Goal: Task Accomplishment & Management: Use online tool/utility

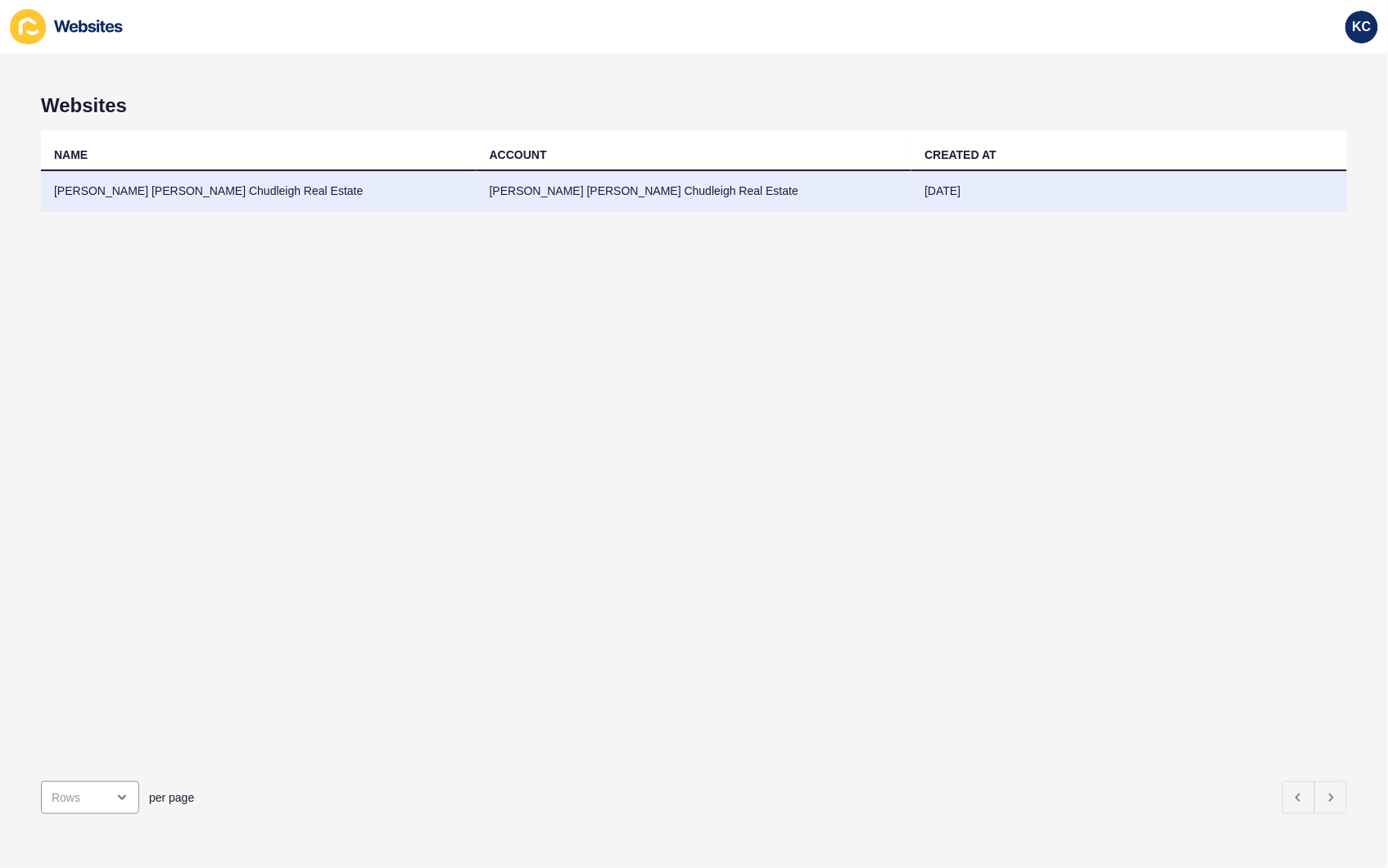
click at [209, 191] on td "[PERSON_NAME] [PERSON_NAME] Chudleigh Real Estate" at bounding box center [259, 191] width 436 height 40
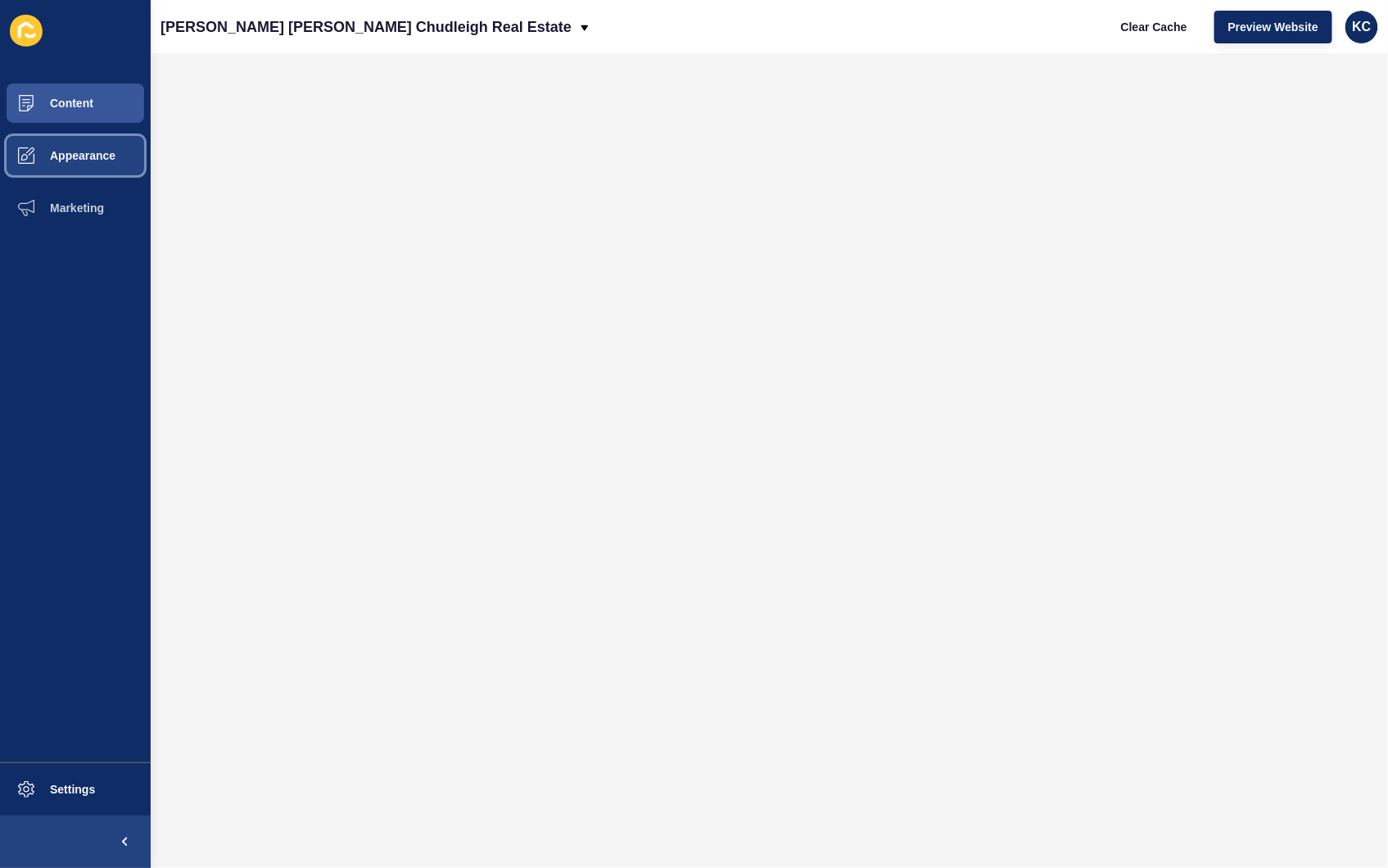
click at [76, 164] on button "Appearance" at bounding box center [75, 155] width 151 height 53
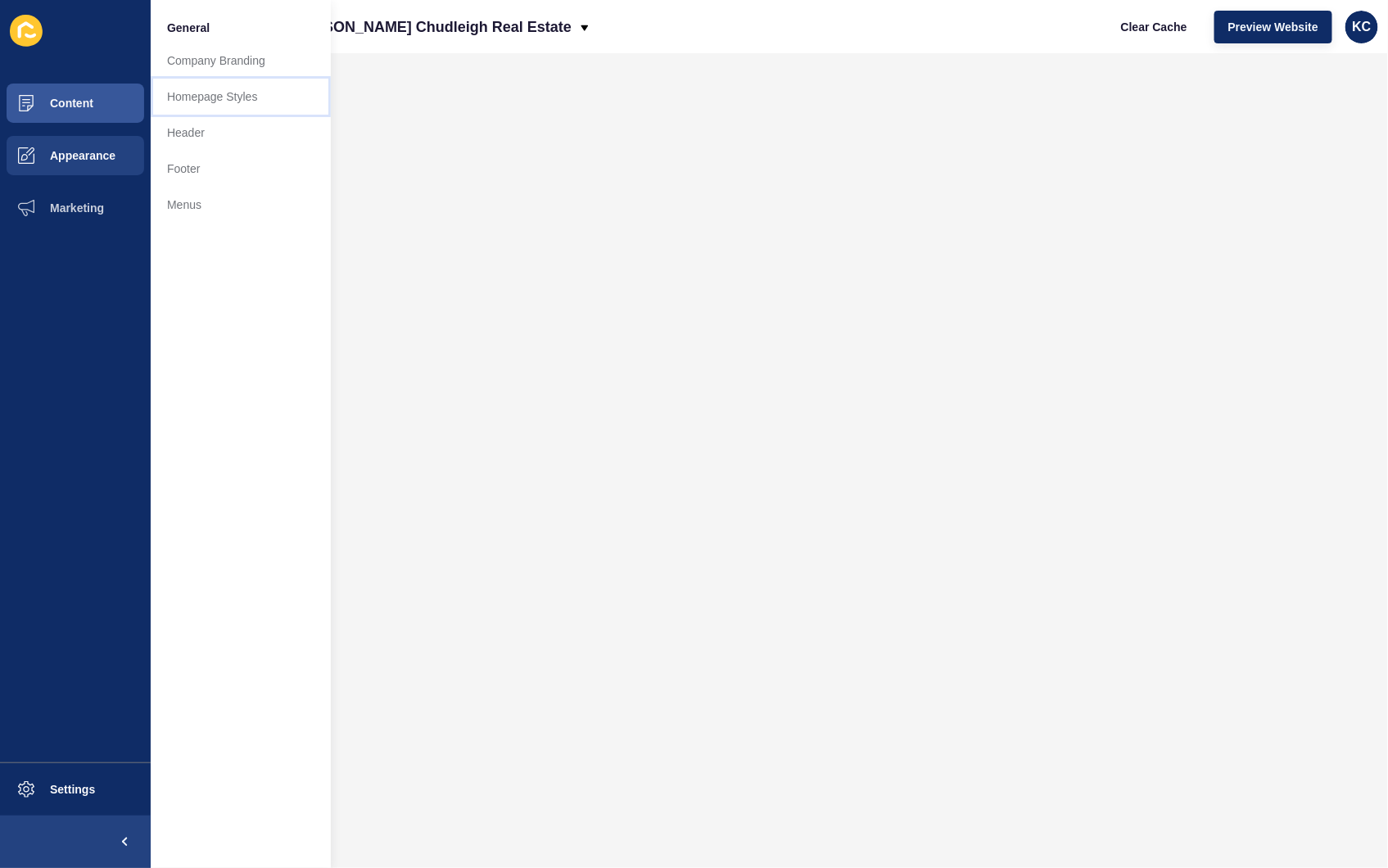
click at [190, 93] on link "Homepage Styles" at bounding box center [241, 96] width 180 height 36
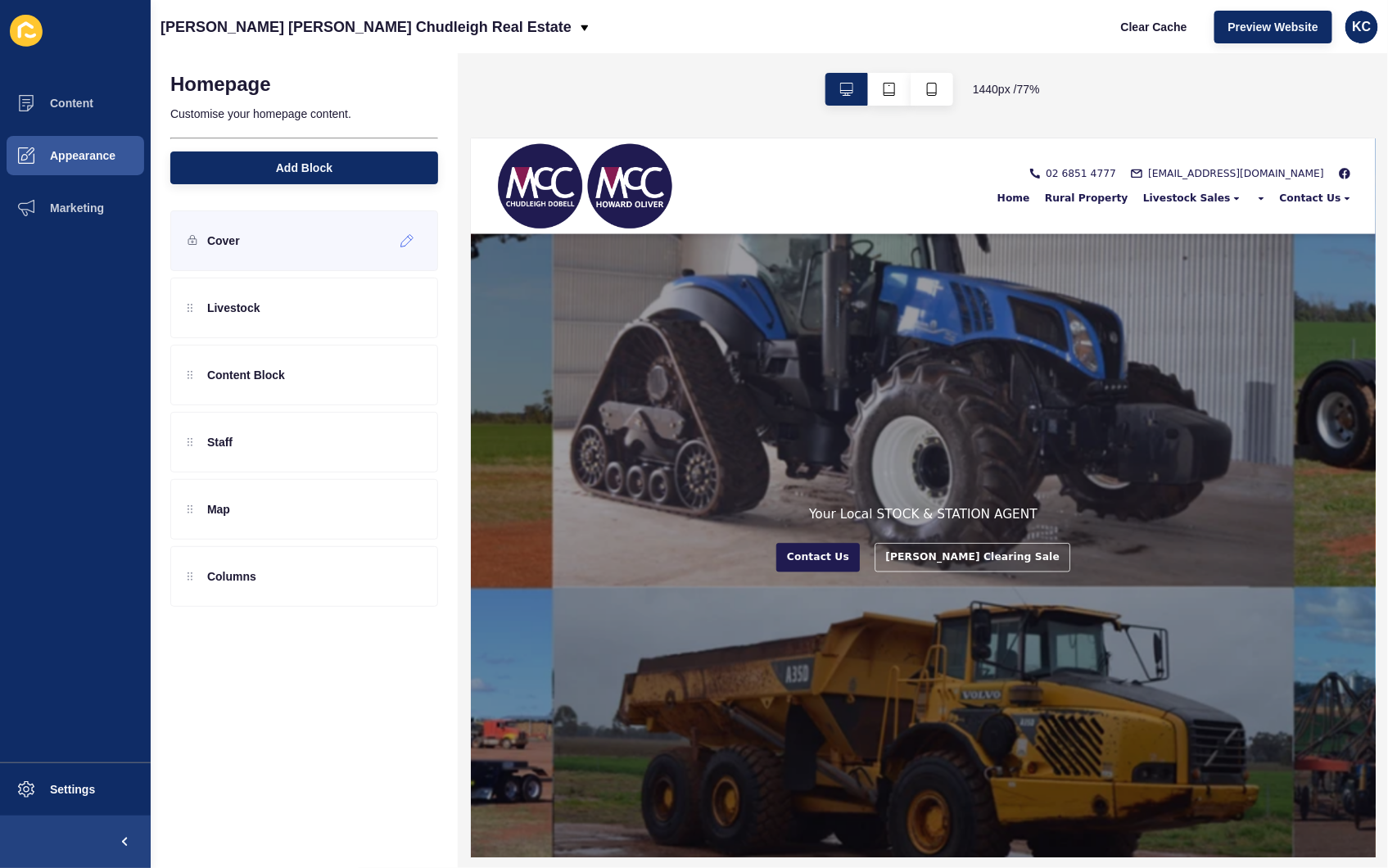
click at [242, 243] on div "Cover" at bounding box center [304, 241] width 268 height 60
click at [409, 244] on icon at bounding box center [408, 241] width 14 height 13
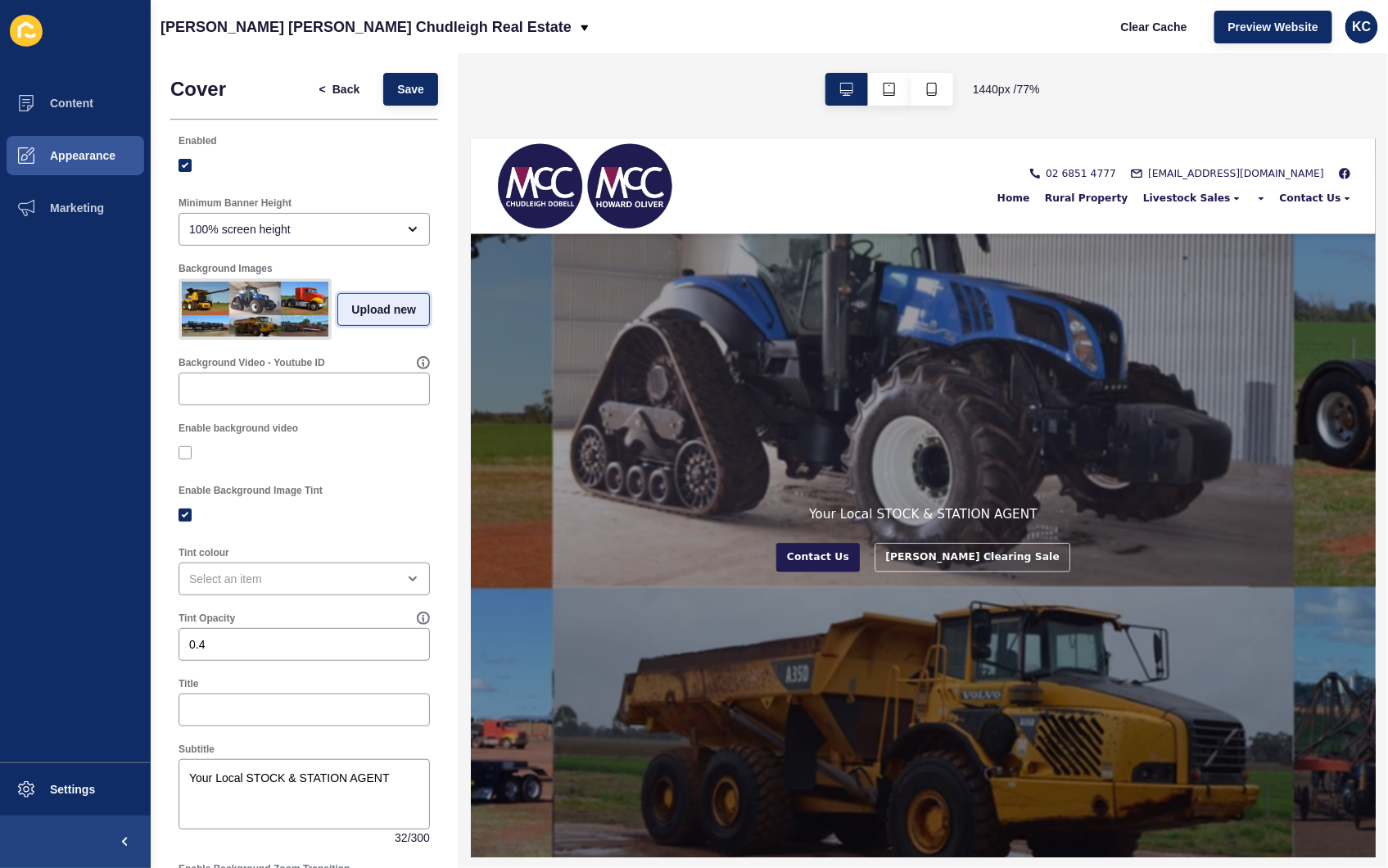
click at [373, 313] on span "Upload new" at bounding box center [383, 309] width 65 height 17
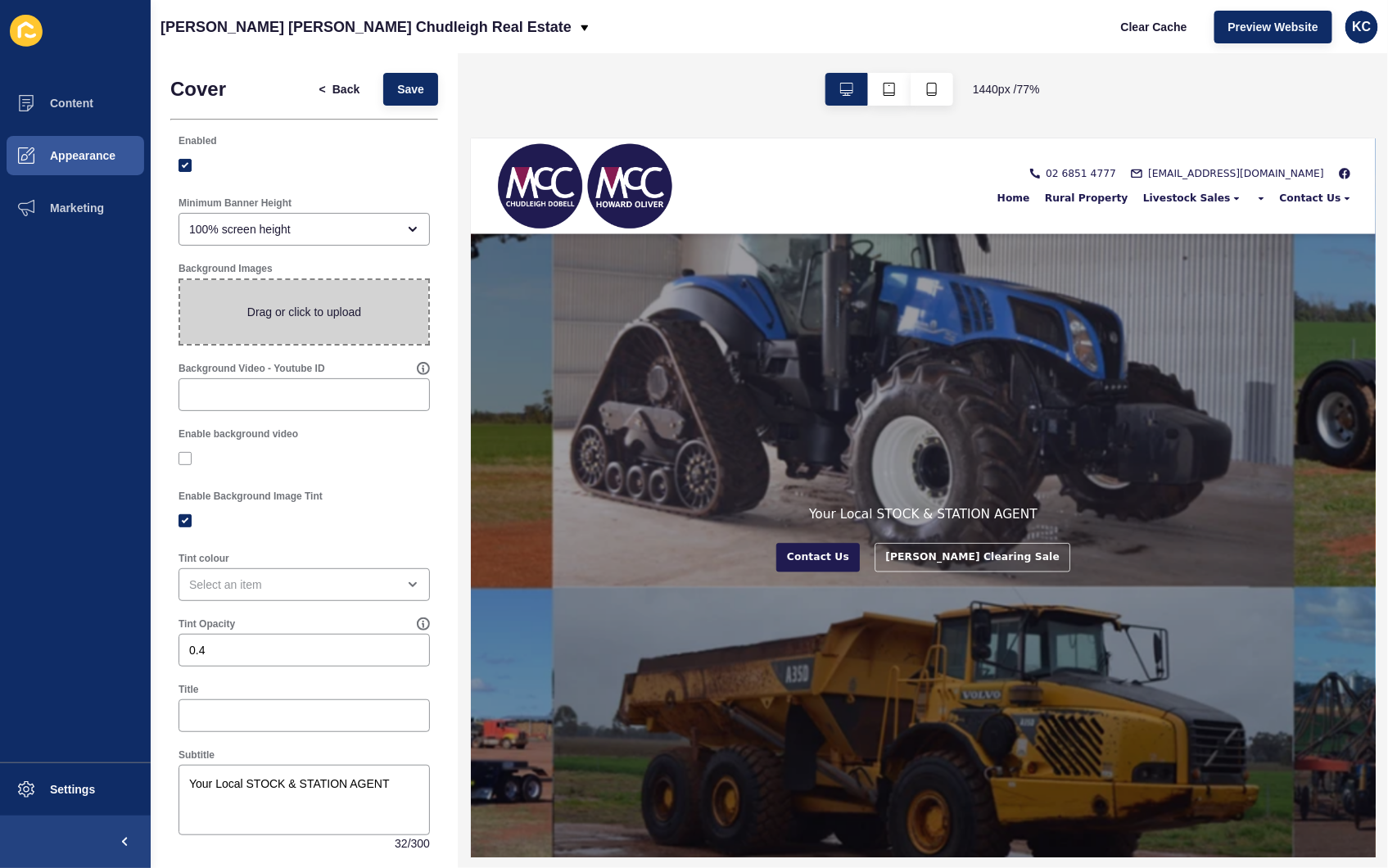
click at [306, 300] on span at bounding box center [304, 312] width 248 height 64
click at [180, 280] on input "Drag or click to upload" at bounding box center [180, 280] width 0 height 0
type input "C:\fakepath\SALEYARD-32.jpg"
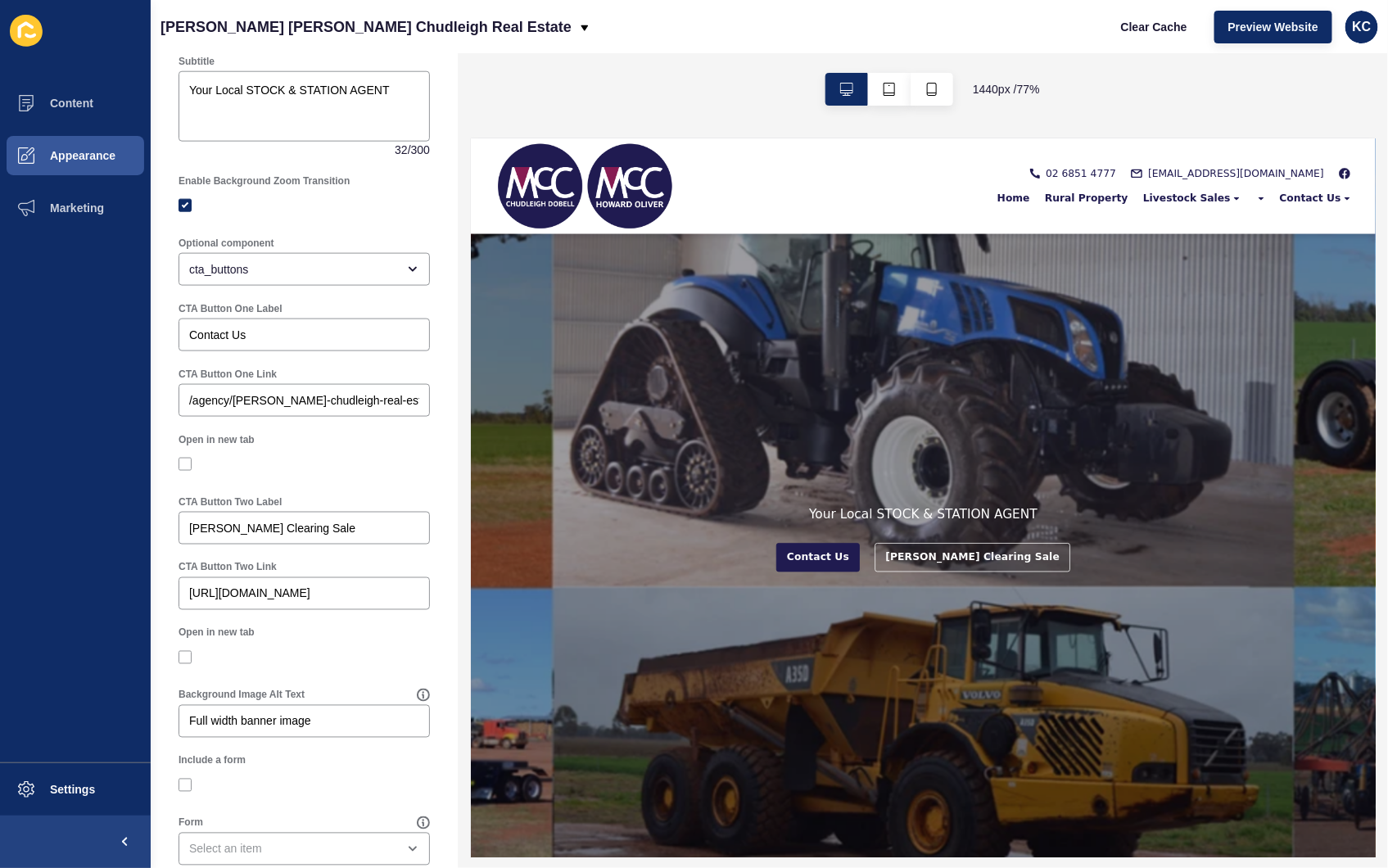
scroll to position [797, 0]
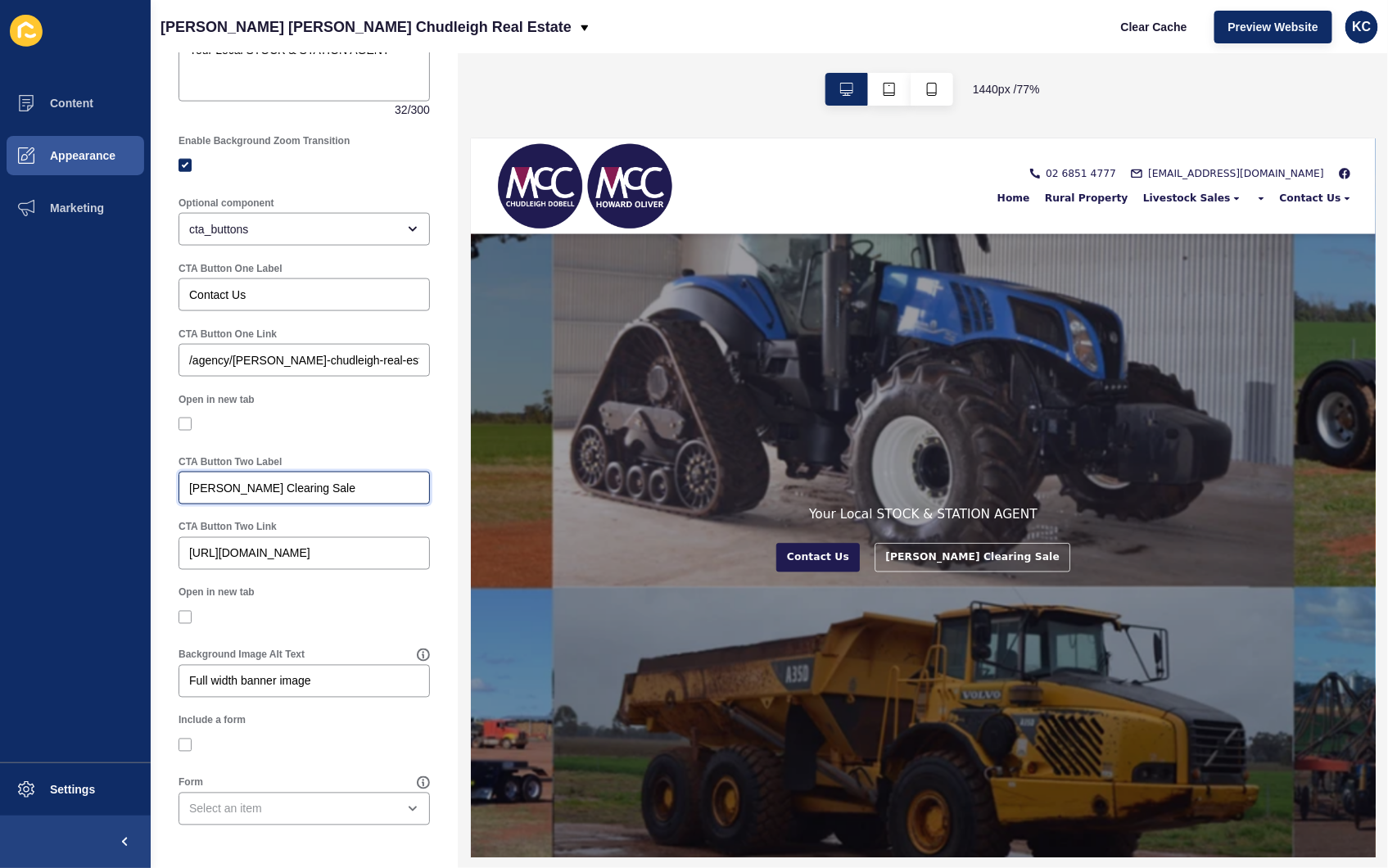
click at [305, 486] on input "[PERSON_NAME] Clearing Sale" at bounding box center [304, 488] width 230 height 17
drag, startPoint x: 333, startPoint y: 487, endPoint x: 170, endPoint y: 486, distance: 163.0
click at [170, 486] on div "CTA Button Two Label [PERSON_NAME] Clearing Sale" at bounding box center [304, 480] width 268 height 65
type input "Rural Property"
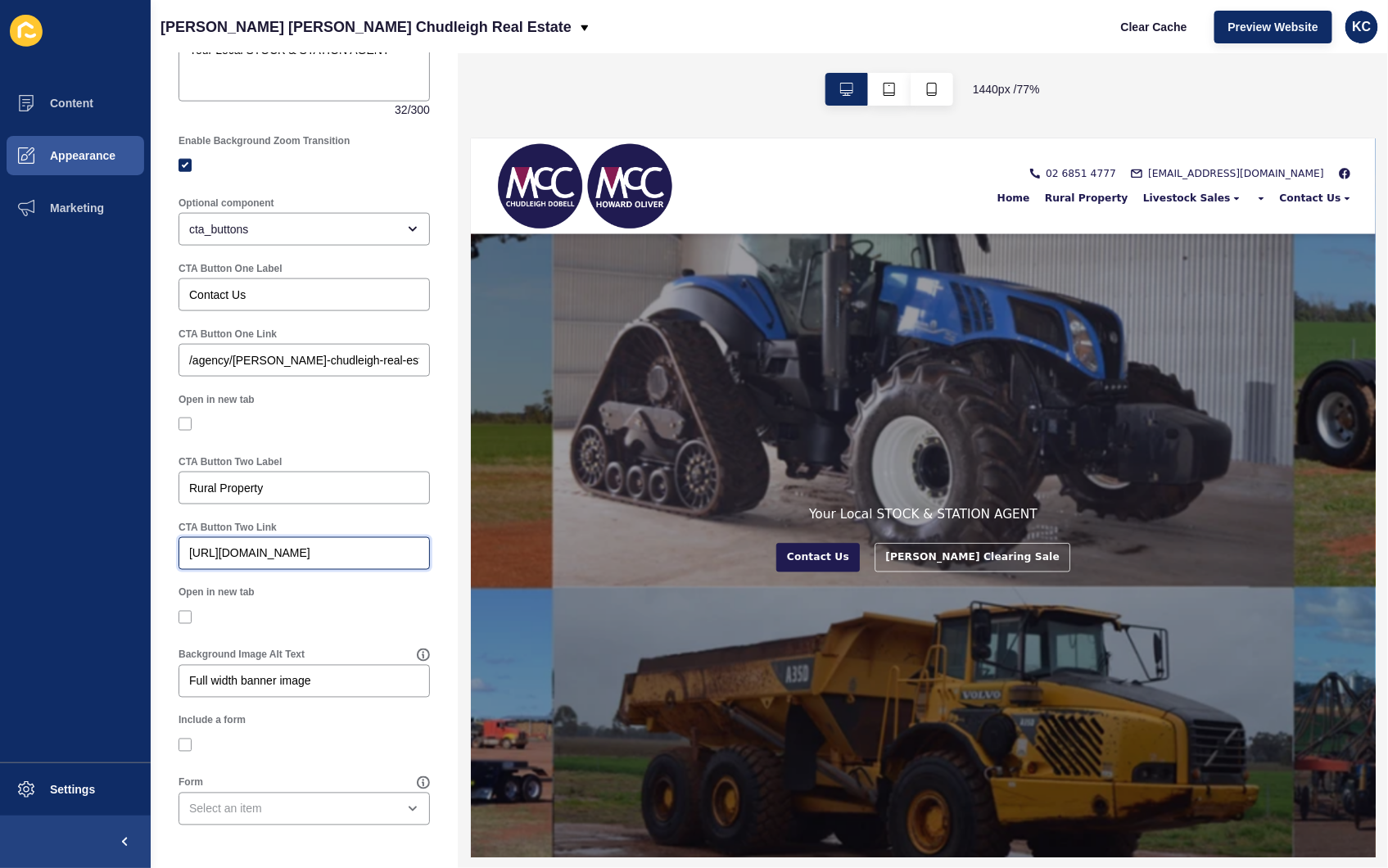
paste input "listings?saleOrRental=Sale&status=available_under_contract&sortby=dateListed-de…"
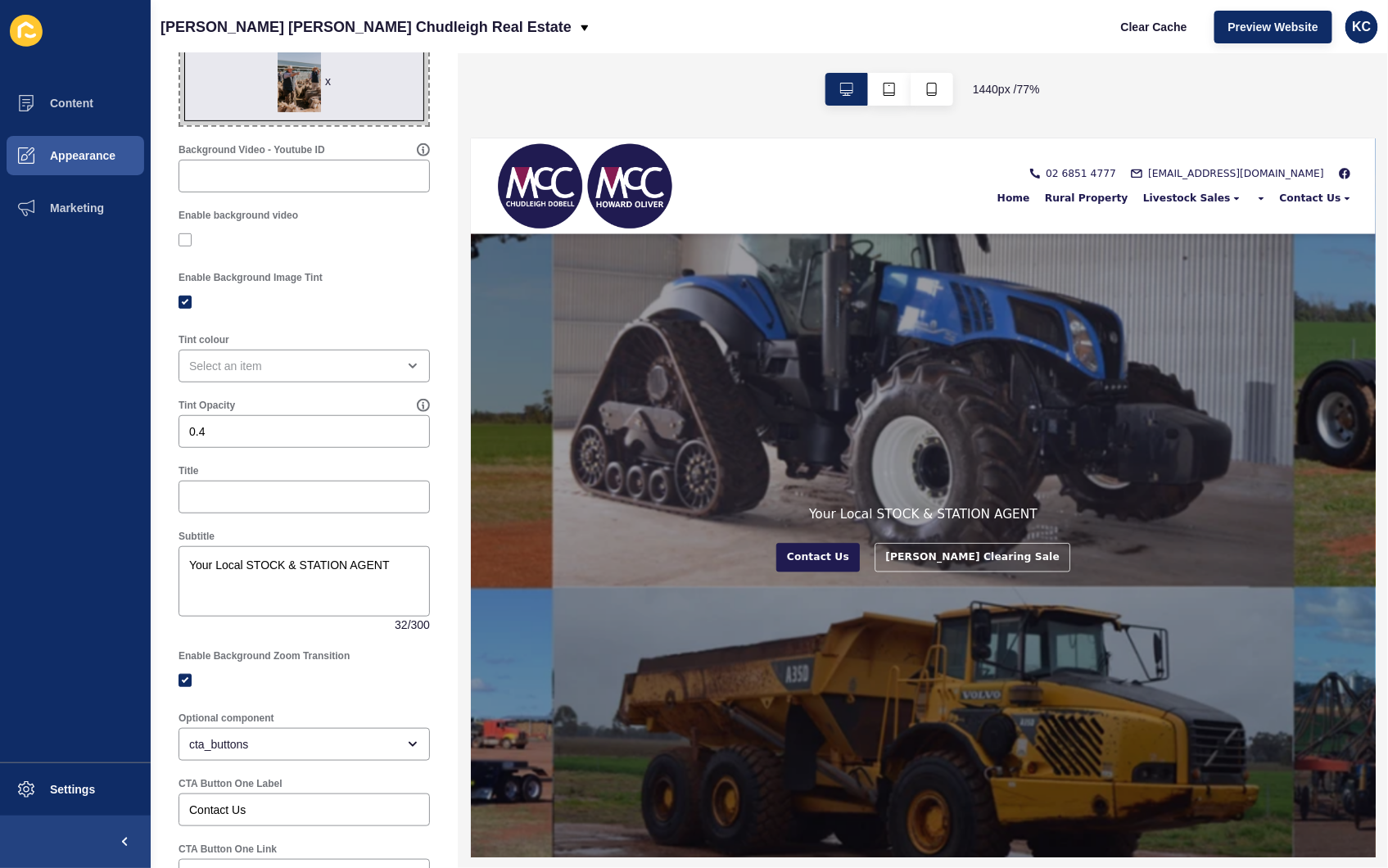
scroll to position [0, 0]
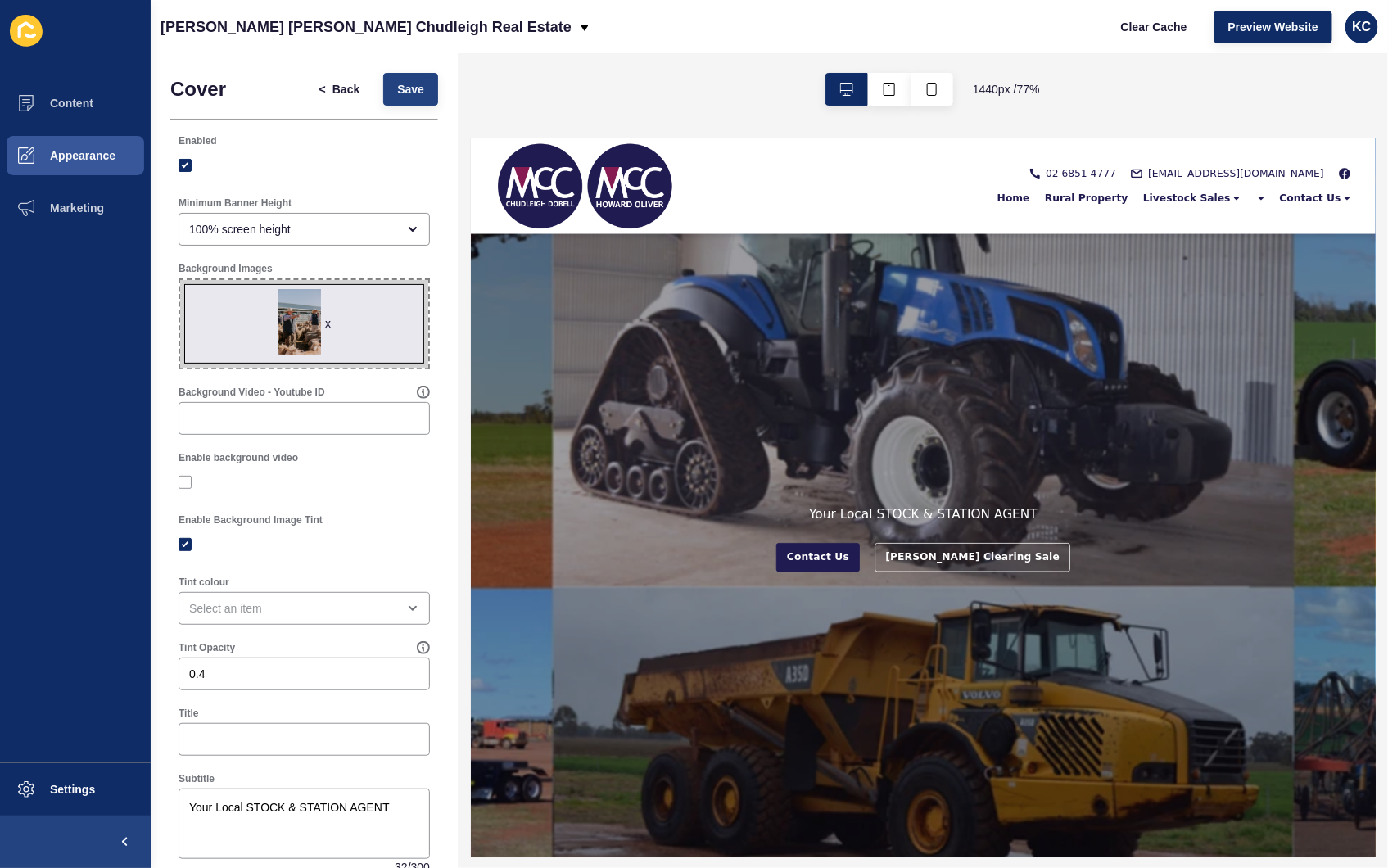
type input "[URL][DOMAIN_NAME]"
click at [414, 86] on button "Save" at bounding box center [410, 89] width 55 height 33
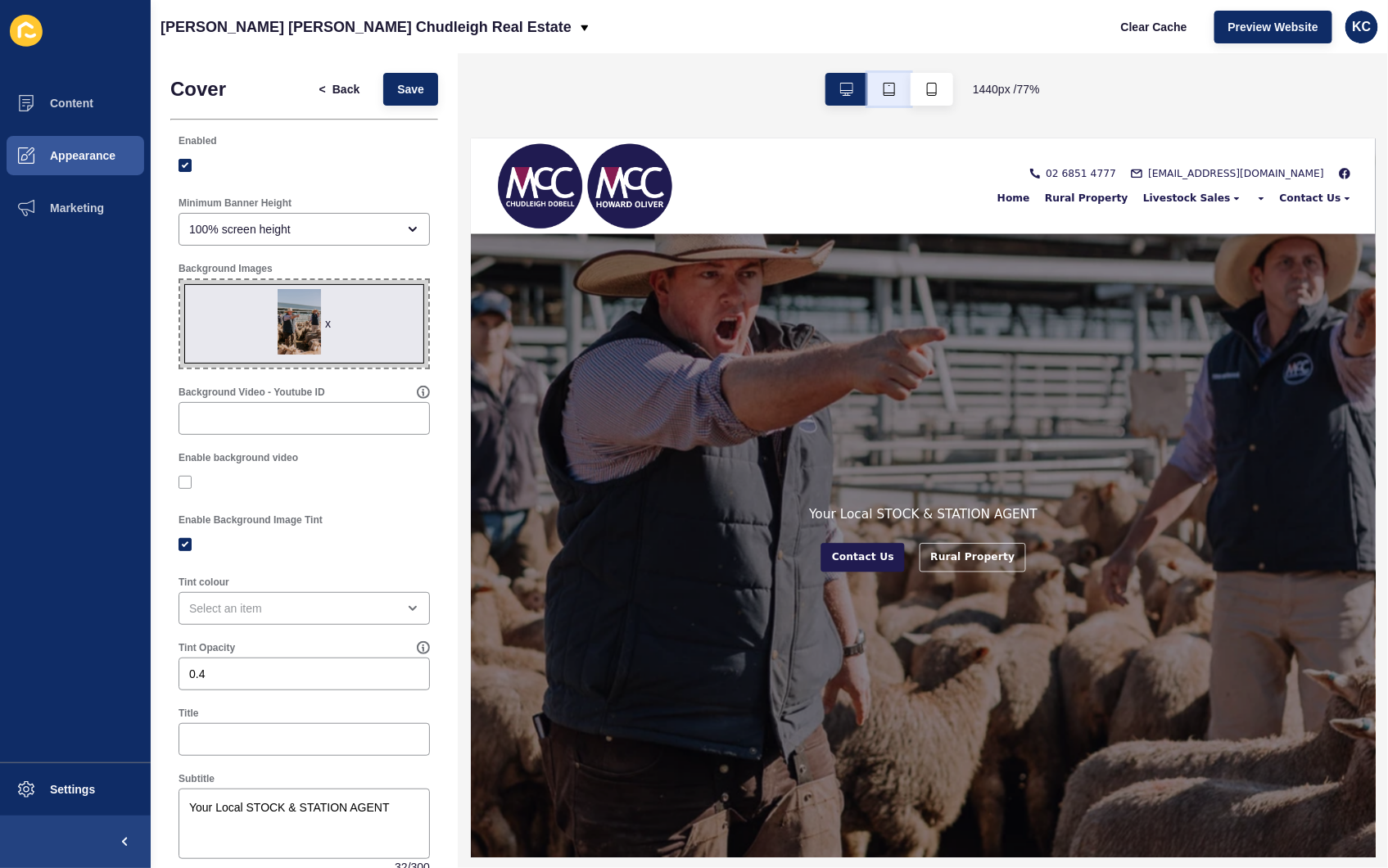
click at [894, 91] on icon "button" at bounding box center [890, 90] width 13 height 13
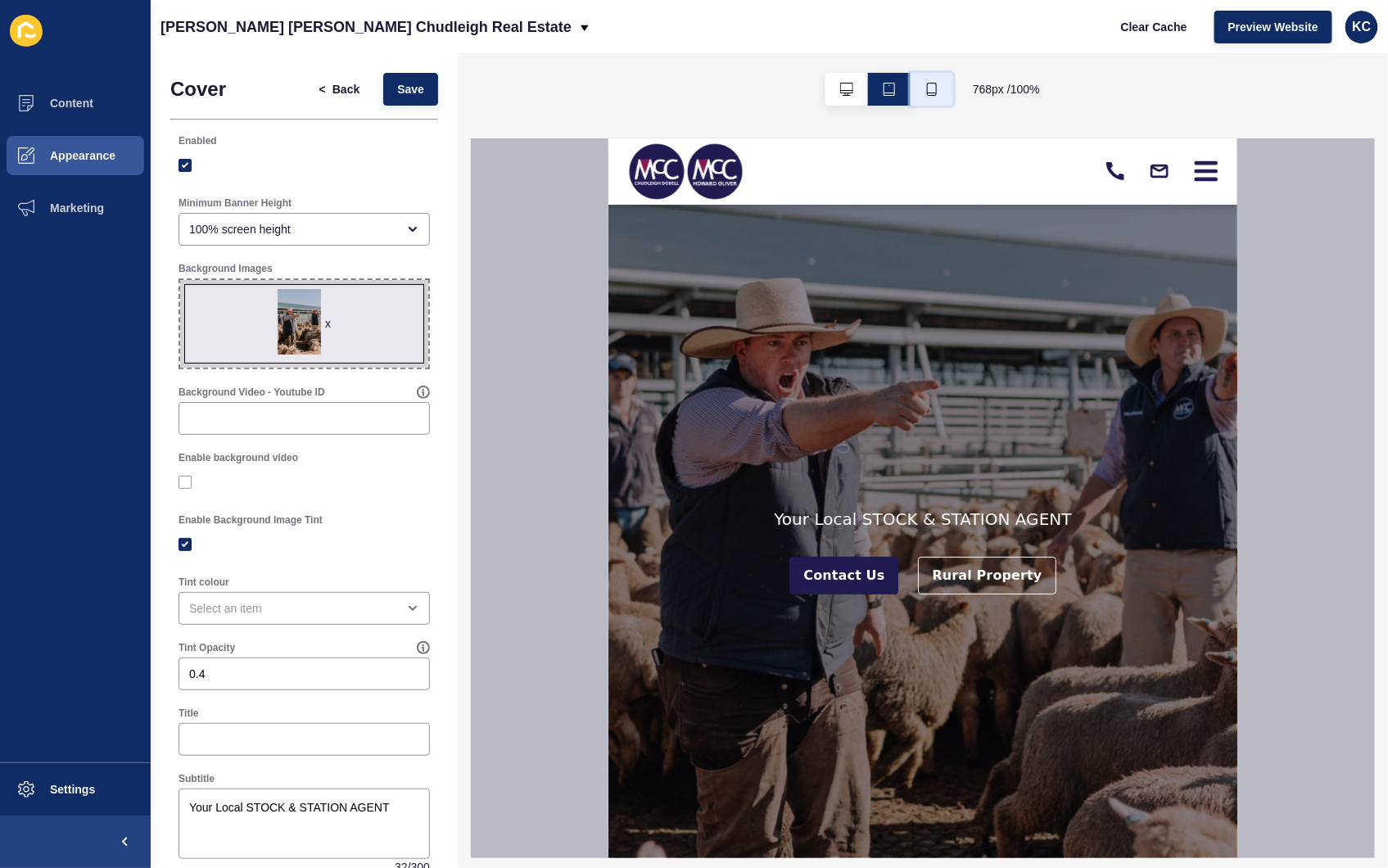
click at [939, 93] on button "button" at bounding box center [932, 89] width 43 height 33
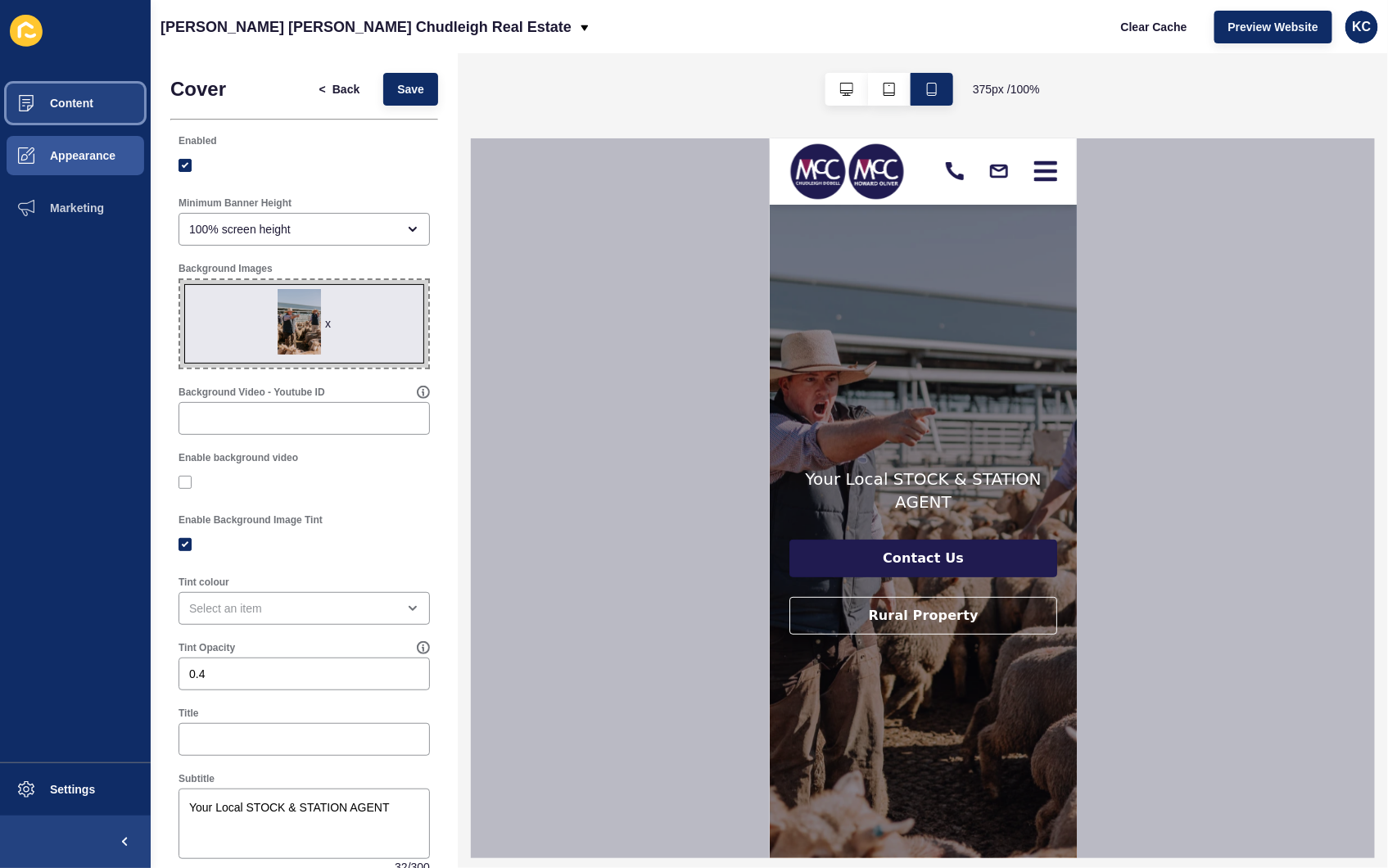
click at [61, 95] on button "Content" at bounding box center [75, 103] width 151 height 53
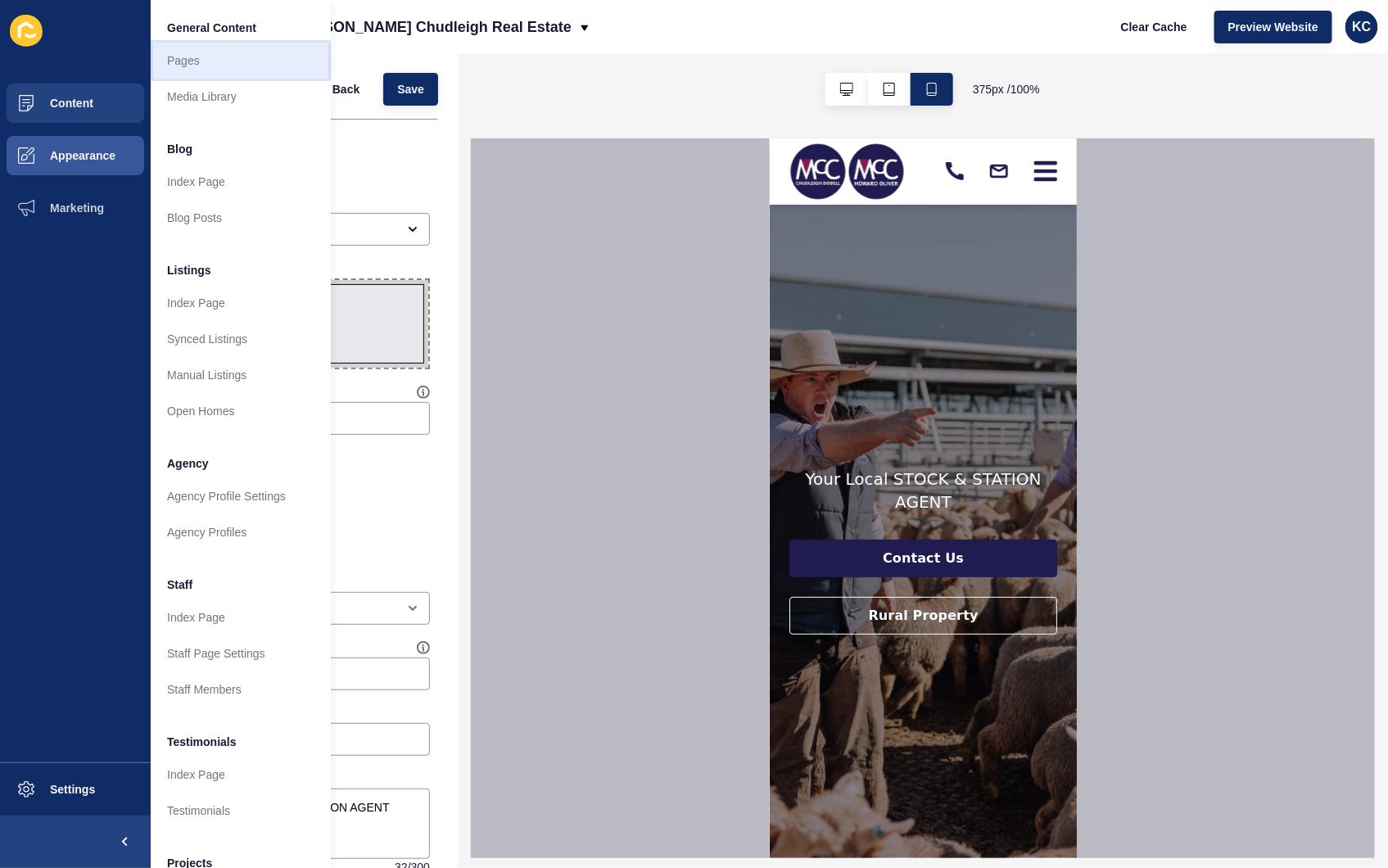
click at [257, 70] on link "Pages" at bounding box center [241, 60] width 180 height 36
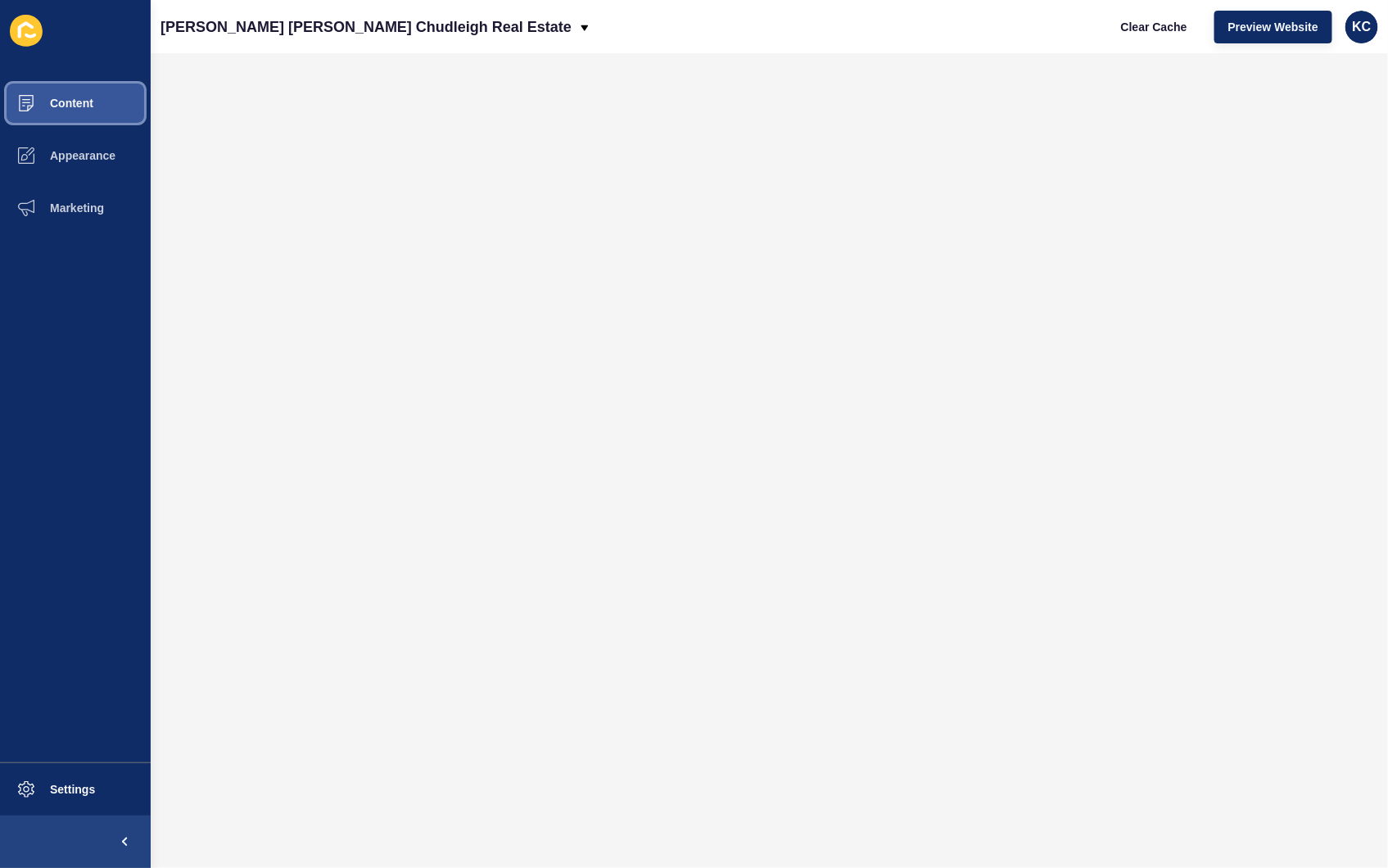
click at [53, 91] on button "Content" at bounding box center [75, 103] width 151 height 53
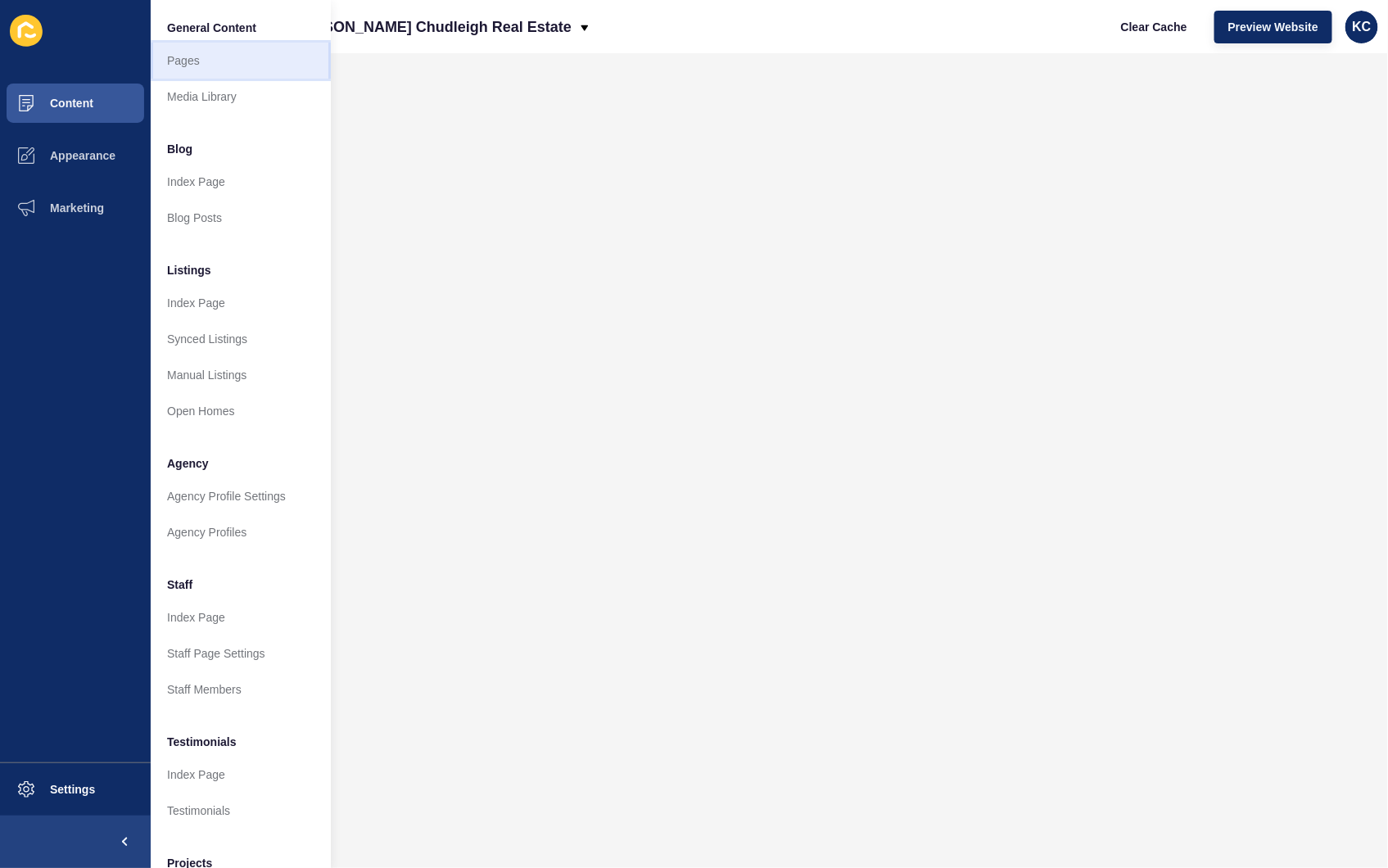
click at [216, 62] on link "Pages" at bounding box center [241, 60] width 180 height 36
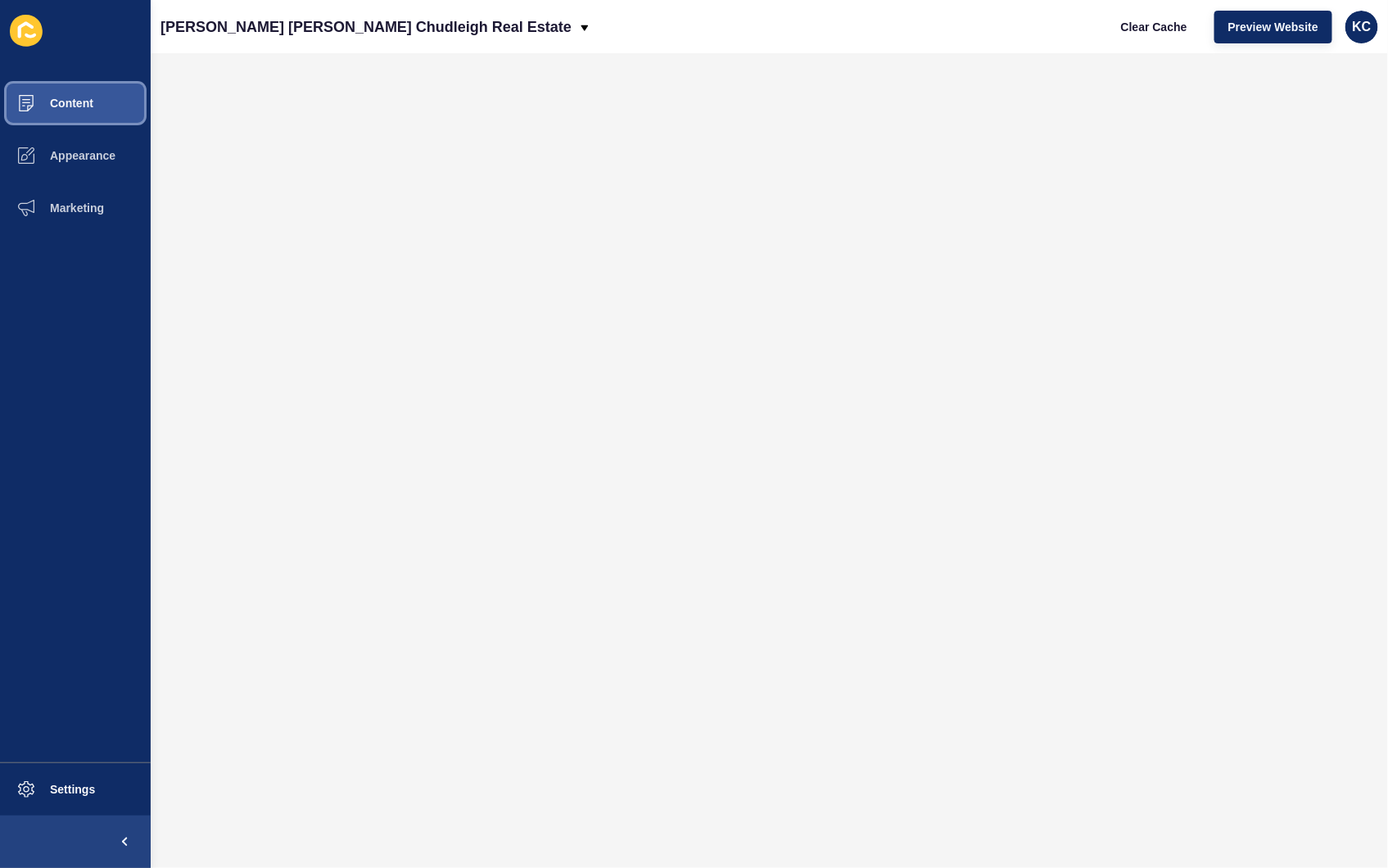
click at [68, 90] on button "Content" at bounding box center [75, 103] width 151 height 53
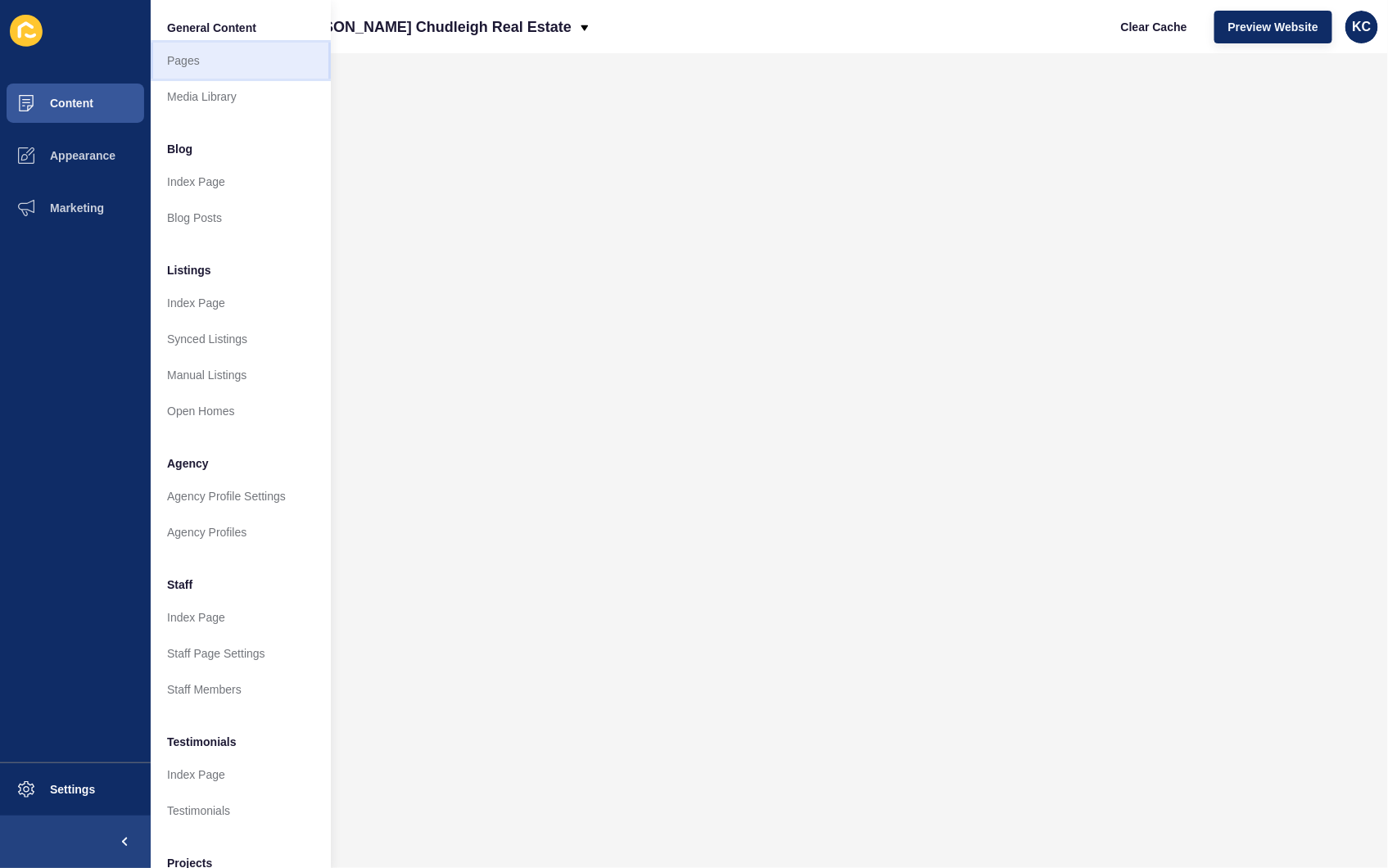
click at [186, 64] on link "Pages" at bounding box center [241, 60] width 180 height 36
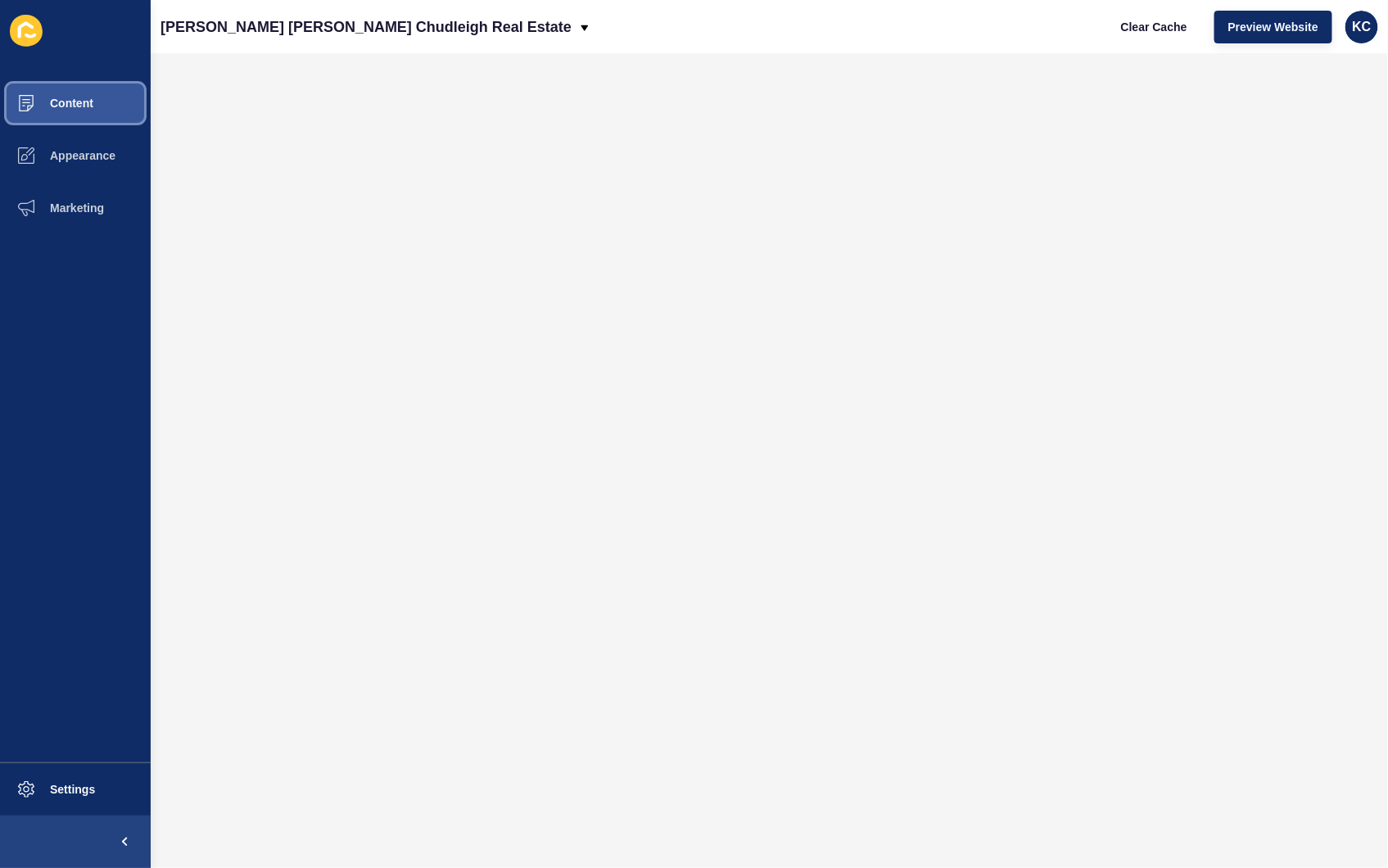
click at [91, 94] on button "Content" at bounding box center [75, 103] width 151 height 53
click at [70, 108] on span "Content" at bounding box center [45, 103] width 96 height 13
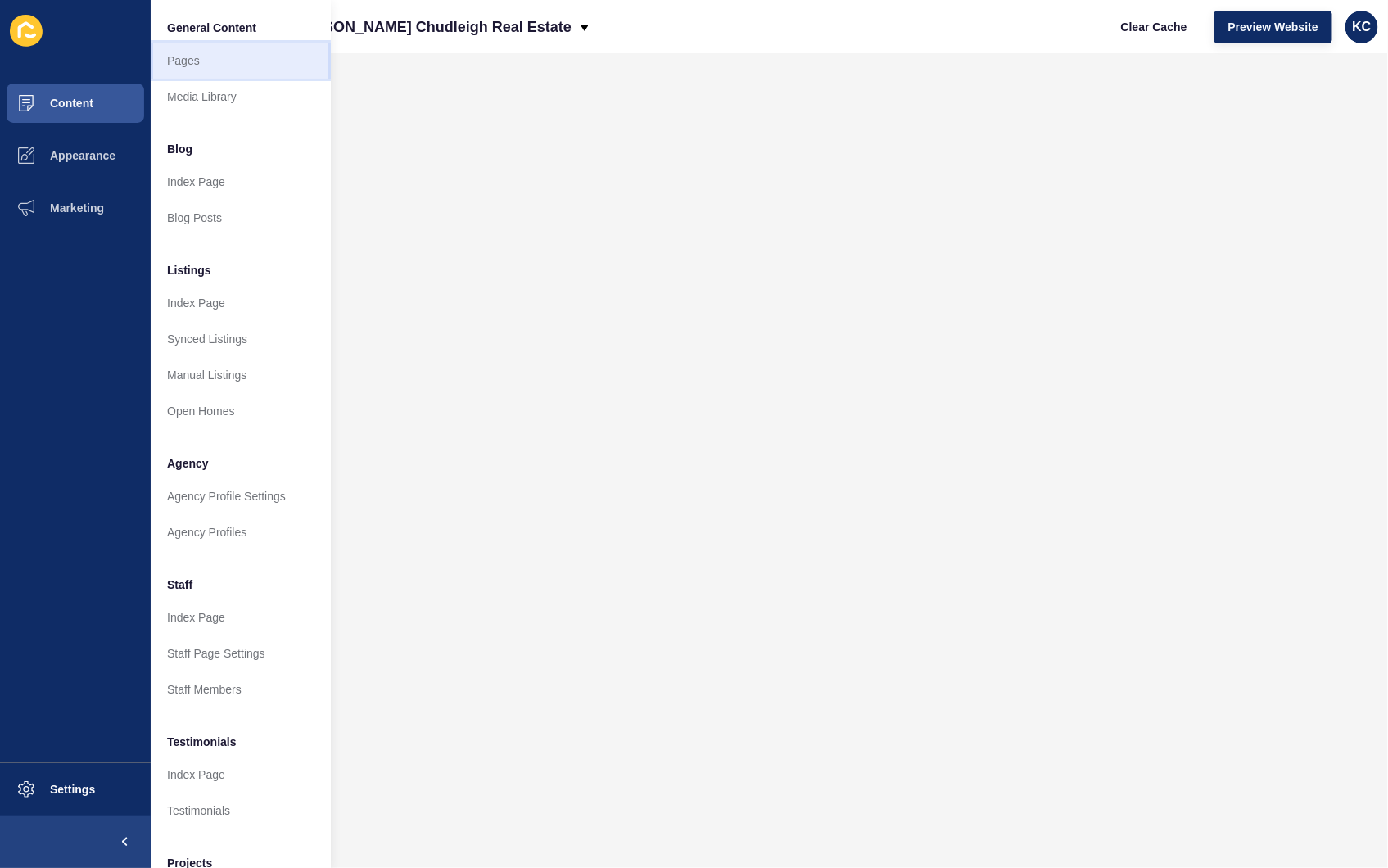
click at [207, 60] on link "Pages" at bounding box center [241, 60] width 180 height 36
